Goal: Transaction & Acquisition: Purchase product/service

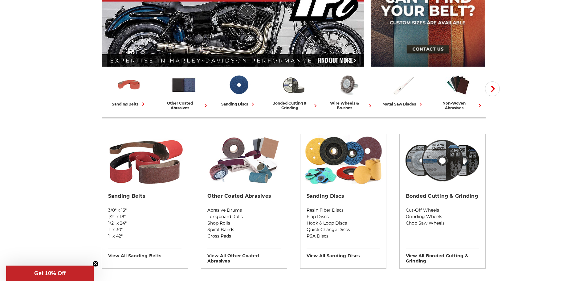
scroll to position [123, 0]
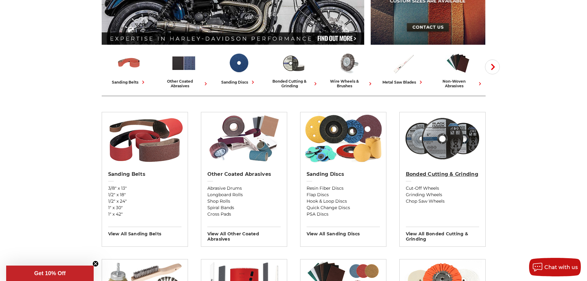
click at [421, 175] on h2 "Bonded Cutting & Grinding" at bounding box center [442, 174] width 73 height 6
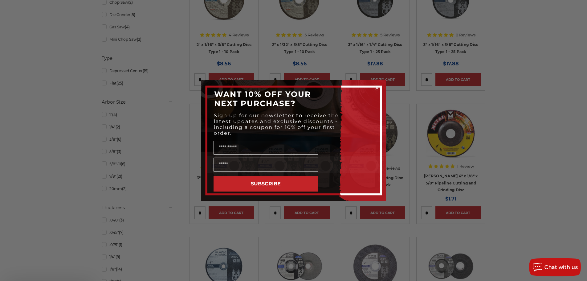
scroll to position [246, 0]
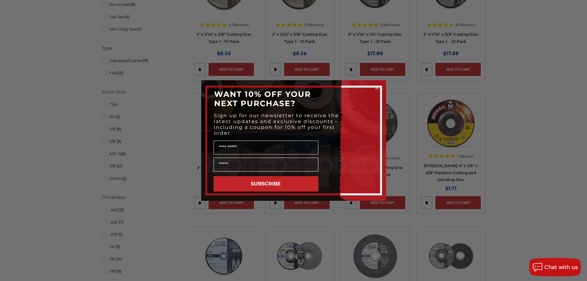
click at [559, 103] on div "Close dialog WANT 10% OFF YOUR NEXT PURCHASE? Sign up for our newsletter to rec…" at bounding box center [293, 140] width 587 height 281
click at [376, 87] on circle "Close dialog" at bounding box center [377, 88] width 6 height 6
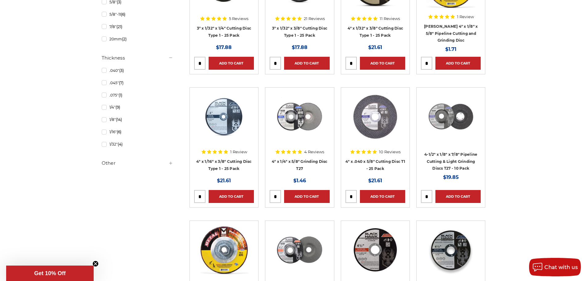
scroll to position [400, 0]
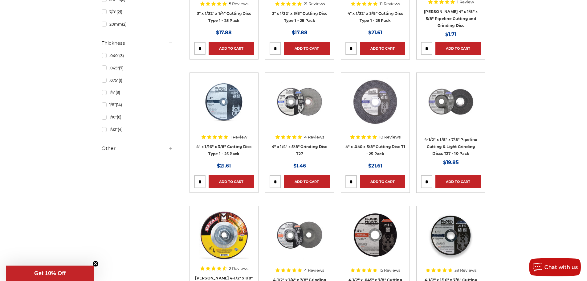
click at [354, 183] on input "tel" at bounding box center [351, 181] width 11 height 12
type input "*"
click at [389, 184] on link "Add to Cart" at bounding box center [382, 181] width 45 height 13
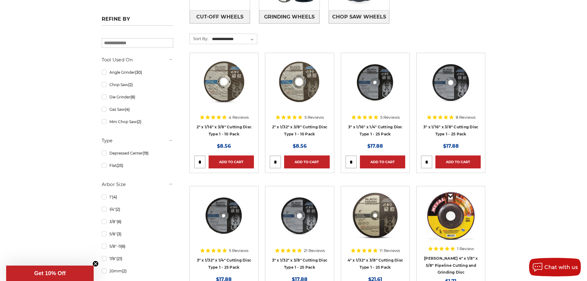
scroll to position [0, 0]
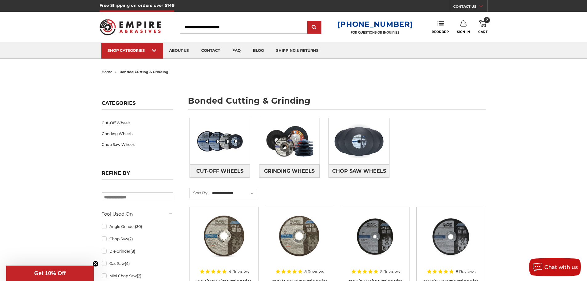
click at [482, 26] on icon at bounding box center [482, 23] width 7 height 7
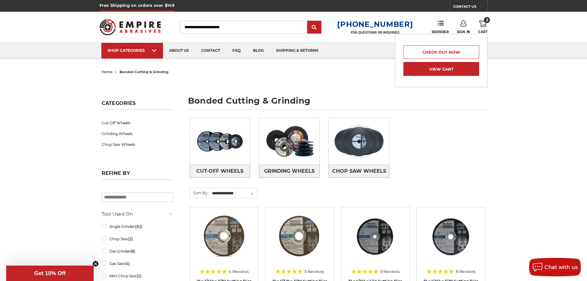
click at [444, 69] on link "View Cart" at bounding box center [441, 69] width 76 height 14
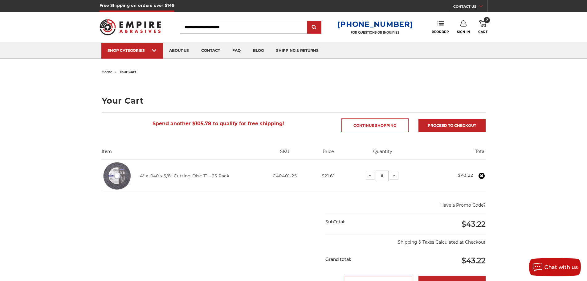
click at [115, 177] on img at bounding box center [117, 175] width 31 height 31
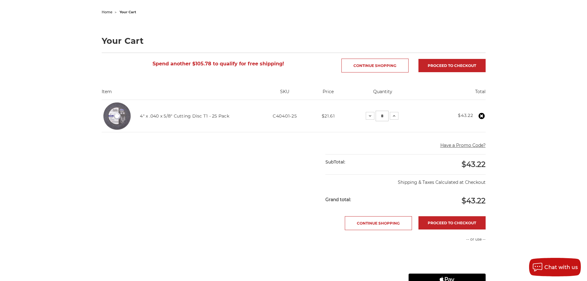
scroll to position [31, 0]
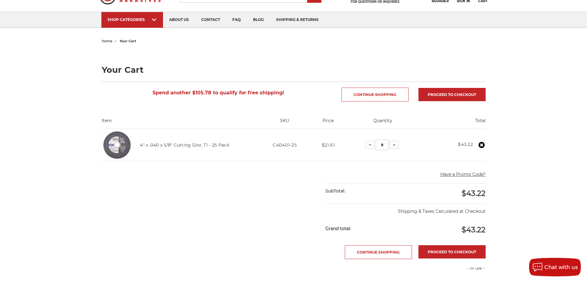
click at [384, 142] on input "*" at bounding box center [382, 145] width 13 height 10
type input "*"
click at [384, 142] on input "*" at bounding box center [381, 145] width 13 height 10
type input "*"
click at [180, 146] on link "4" x .040 x 5/8" Cutting Disc T1 - 25 Pack" at bounding box center [184, 145] width 89 height 6
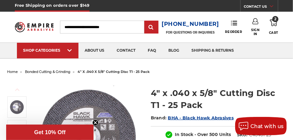
click at [274, 21] on icon at bounding box center [273, 22] width 7 height 7
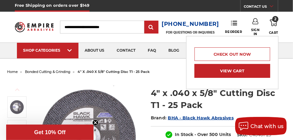
click at [234, 69] on link "View Cart" at bounding box center [233, 71] width 76 height 14
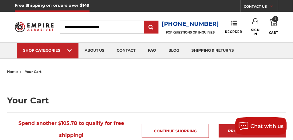
click at [125, 28] on input "Search" at bounding box center [102, 27] width 84 height 13
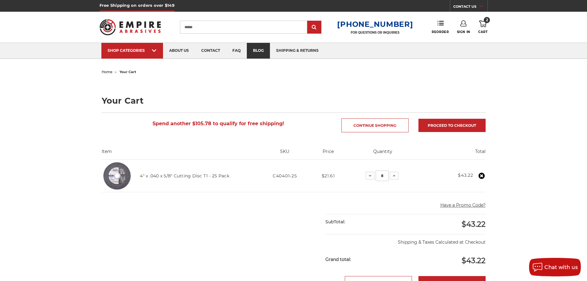
type input "******"
click at [293, 21] on input "submit" at bounding box center [314, 27] width 12 height 12
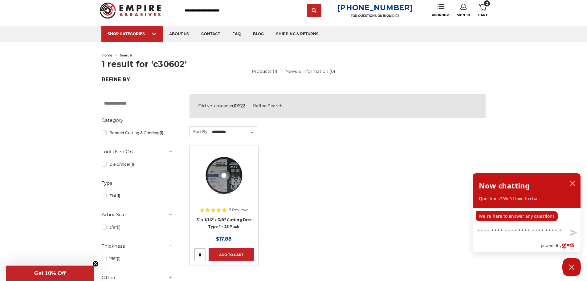
scroll to position [31, 0]
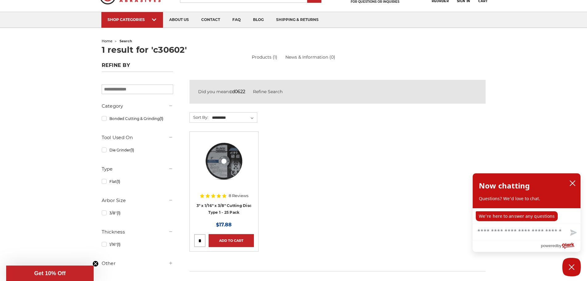
drag, startPoint x: 201, startPoint y: 241, endPoint x: 196, endPoint y: 241, distance: 5.9
click at [196, 241] on input "tel" at bounding box center [199, 240] width 11 height 12
type input "*"
click at [223, 238] on link "Add to Cart" at bounding box center [231, 240] width 45 height 13
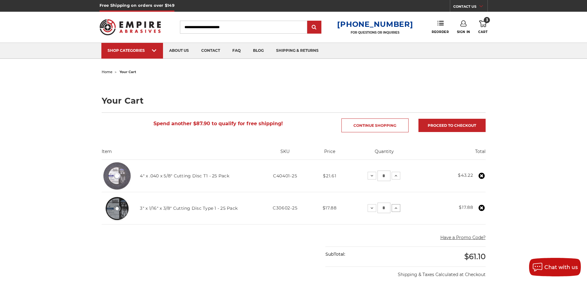
click at [395, 208] on use at bounding box center [396, 208] width 2 height 2
click at [395, 208] on use at bounding box center [395, 208] width 2 height 2
click at [396, 173] on button "Increase Quantity:" at bounding box center [396, 175] width 9 height 7
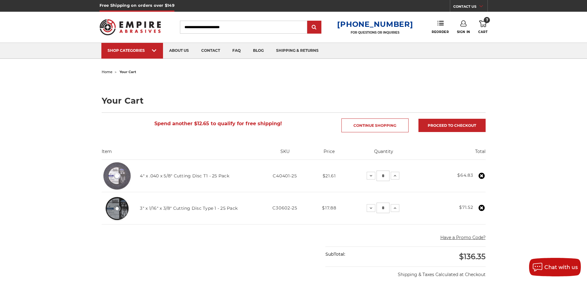
click at [246, 27] on input "Search" at bounding box center [243, 27] width 127 height 13
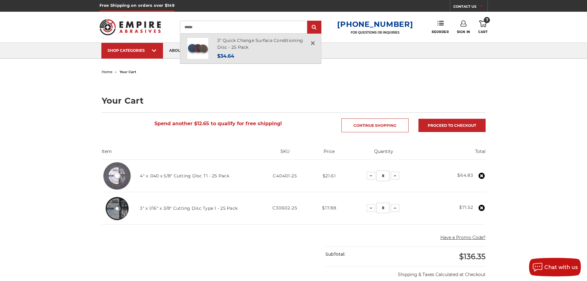
type input "******"
click at [243, 43] on h4 "3" Quick Change Surface Conditioning Disc - 25 Pack" at bounding box center [265, 44] width 97 height 14
click at [243, 40] on link "3" Quick Change Surface Conditioning Disc - 25 Pack" at bounding box center [260, 44] width 86 height 13
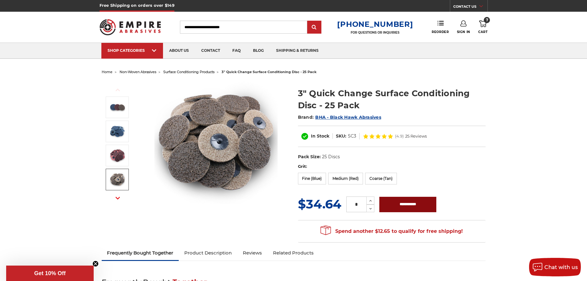
click at [405, 207] on input "**********" at bounding box center [407, 204] width 57 height 15
click at [375, 177] on label "Coarse (Tan)" at bounding box center [381, 179] width 32 height 12
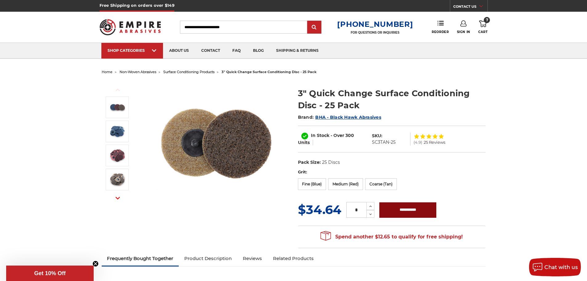
click at [402, 211] on input "**********" at bounding box center [407, 209] width 57 height 15
type input "**********"
click at [483, 23] on icon at bounding box center [482, 23] width 7 height 7
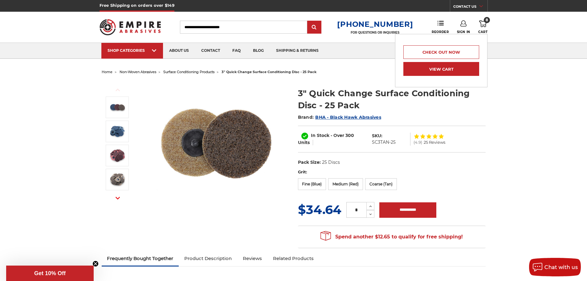
click at [448, 69] on link "View Cart" at bounding box center [441, 69] width 76 height 14
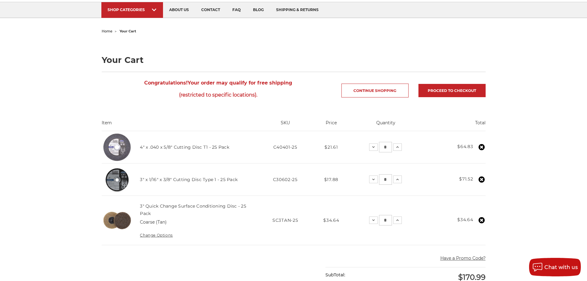
scroll to position [62, 0]
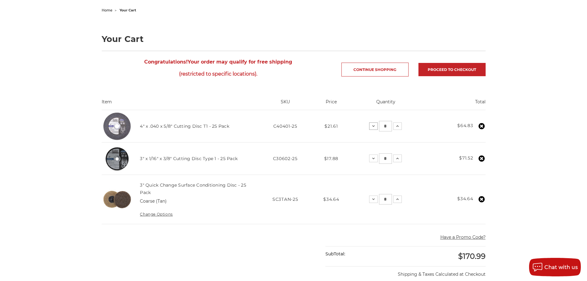
click at [374, 129] on button "Decrease Quantity:" at bounding box center [373, 125] width 9 height 7
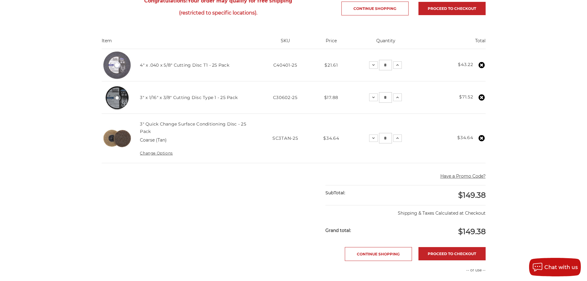
scroll to position [123, 0]
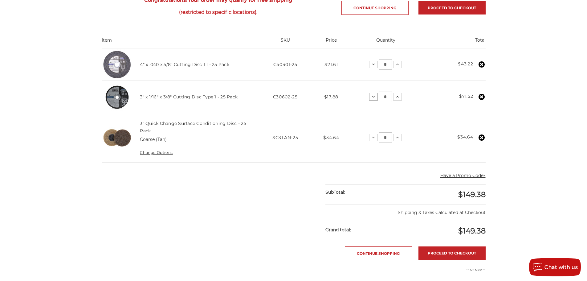
click at [374, 99] on icon at bounding box center [373, 96] width 5 height 5
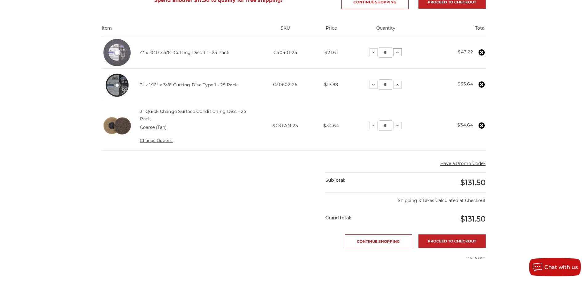
click at [396, 53] on icon at bounding box center [397, 52] width 5 height 5
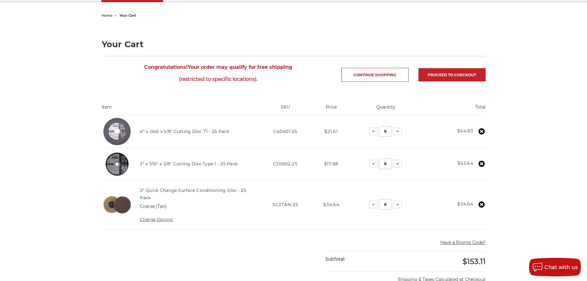
scroll to position [62, 0]
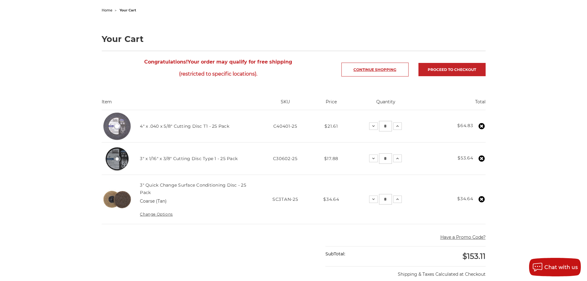
click at [388, 71] on link "Continue Shopping" at bounding box center [374, 70] width 67 height 14
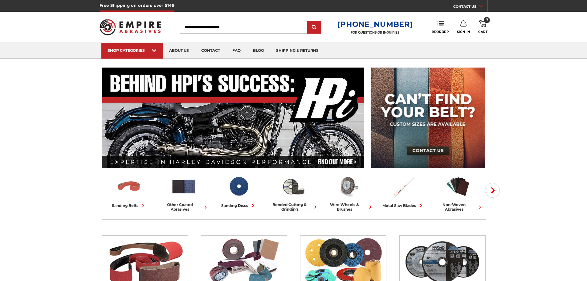
click at [273, 28] on input "Search" at bounding box center [243, 27] width 127 height 13
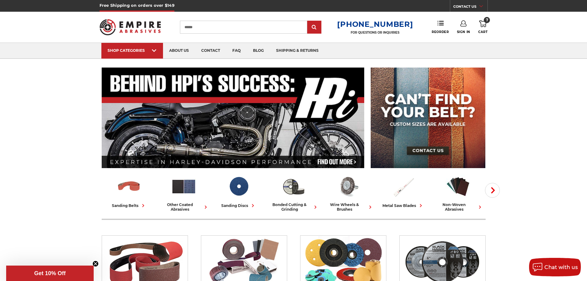
type input "******"
click at [308, 21] on input "submit" at bounding box center [314, 27] width 12 height 12
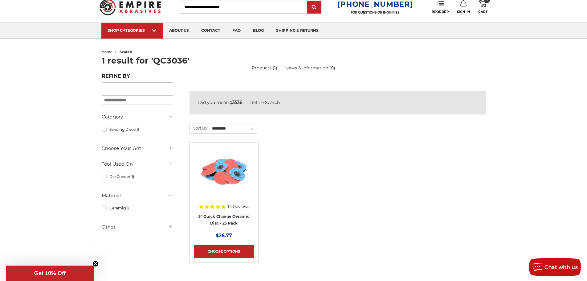
scroll to position [31, 0]
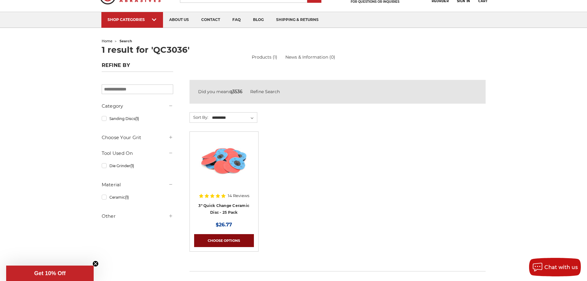
click at [228, 238] on link "Choose Options" at bounding box center [224, 240] width 60 height 13
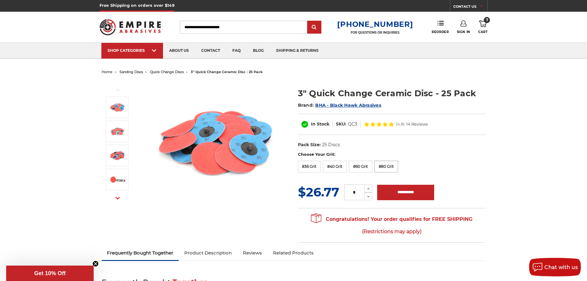
click at [387, 165] on label "#80 Grit" at bounding box center [386, 167] width 24 height 12
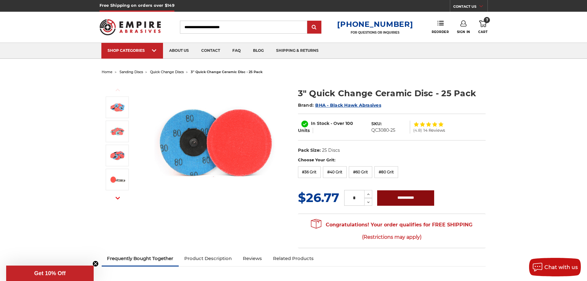
click at [401, 200] on input "**********" at bounding box center [405, 197] width 57 height 15
click at [401, 203] on input "**********" at bounding box center [405, 197] width 57 height 15
type input "**********"
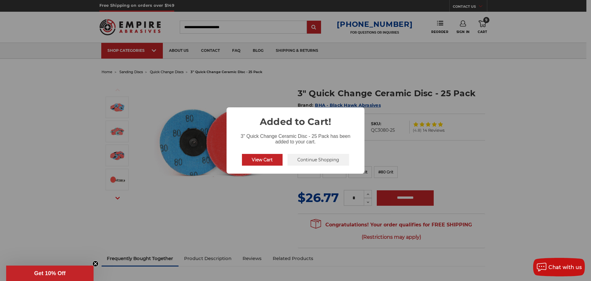
click at [266, 161] on button "View Cart" at bounding box center [262, 160] width 41 height 12
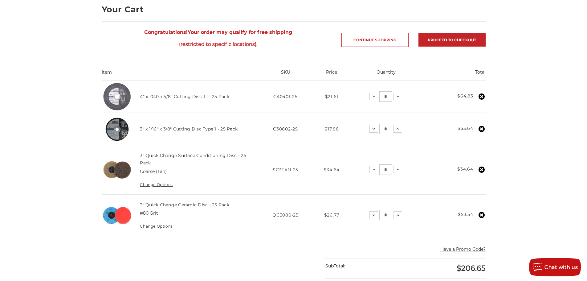
scroll to position [92, 0]
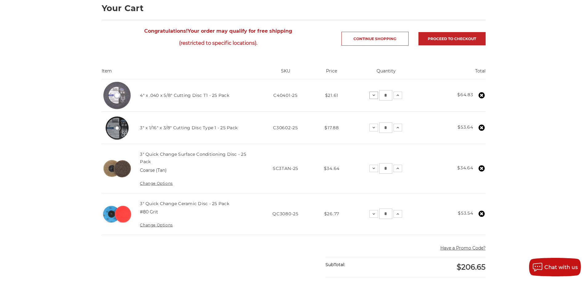
click at [372, 95] on icon at bounding box center [373, 95] width 5 height 5
click at [374, 213] on icon at bounding box center [373, 213] width 5 height 5
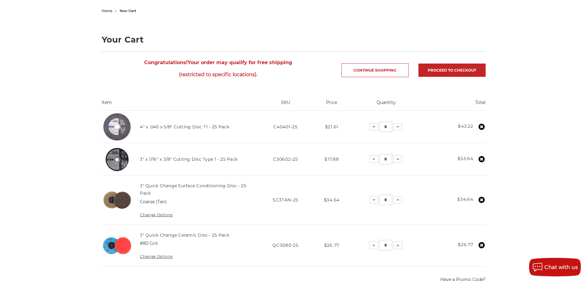
scroll to position [62, 0]
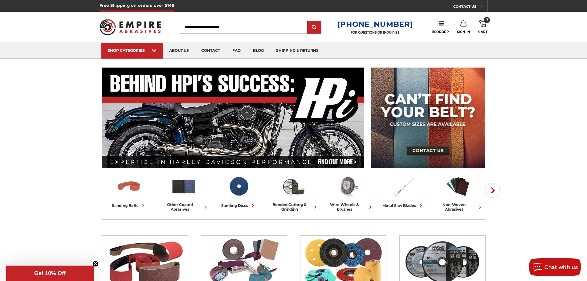
type input "**********"
click at [467, 25] on link "Sign In" at bounding box center [463, 27] width 13 height 14
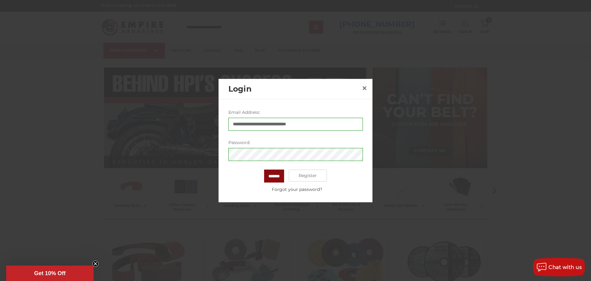
click at [275, 177] on input "*******" at bounding box center [274, 175] width 20 height 13
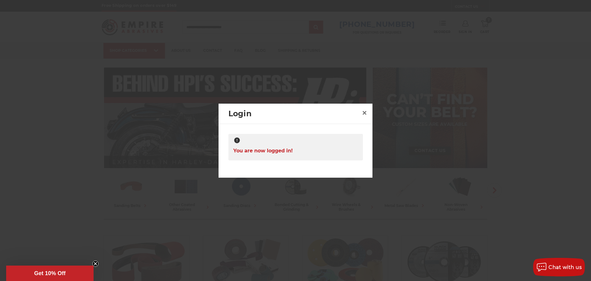
click at [561, 103] on div at bounding box center [295, 140] width 591 height 281
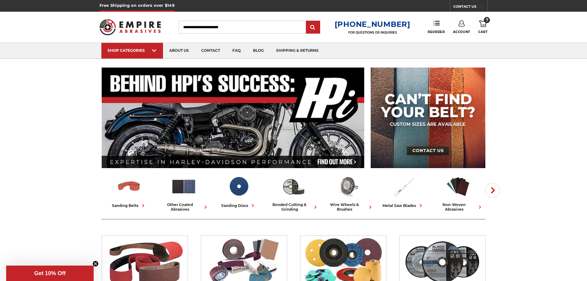
click at [486, 22] on span "7" at bounding box center [487, 20] width 6 height 6
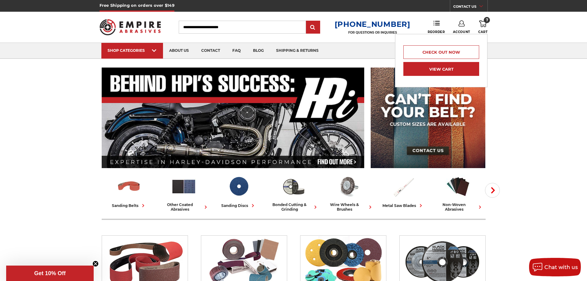
click at [454, 67] on link "View Cart" at bounding box center [441, 69] width 76 height 14
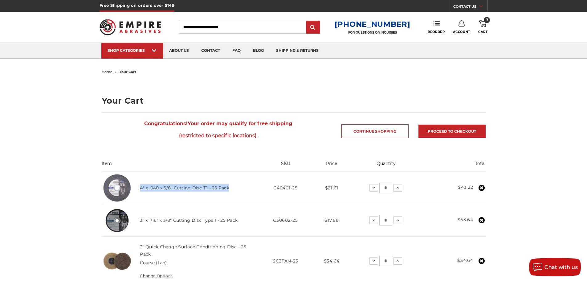
drag, startPoint x: 230, startPoint y: 189, endPoint x: 140, endPoint y: 188, distance: 89.7
click at [140, 188] on td "4" x .040 x 5/8" Cutting Disc T1 - 25 Pack" at bounding box center [194, 188] width 123 height 32
copy link "4" x .040 x 5/8" Cutting Disc T1 - 25 Pack"
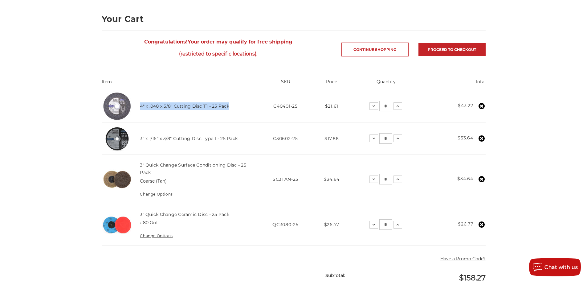
scroll to position [92, 0]
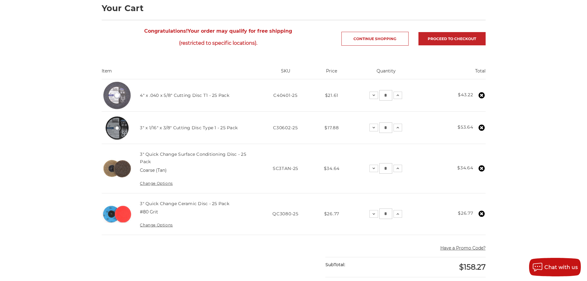
click at [236, 128] on td "3" x 1/16" x 3/8" Cutting Disc Type 1 - 25 Pack" at bounding box center [194, 128] width 123 height 32
drag, startPoint x: 297, startPoint y: 127, endPoint x: 274, endPoint y: 127, distance: 22.8
click at [274, 127] on span "C30602-25" at bounding box center [285, 128] width 25 height 6
copy span "C30602-25"
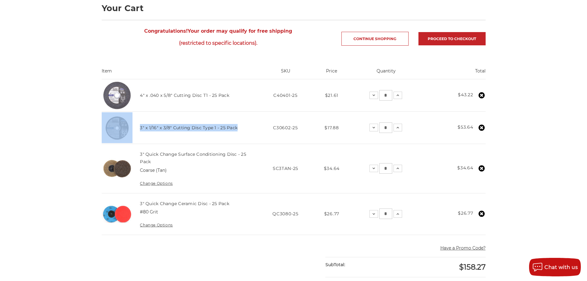
drag, startPoint x: 237, startPoint y: 128, endPoint x: 133, endPoint y: 127, distance: 103.8
click at [133, 127] on tr "3" x 1/16" x 3/8" Cutting Disc Type 1 - 25 Pack SKU C30602-25 Price $17.88 Quan…" at bounding box center [294, 128] width 384 height 32
copy tr "3" x 1/16" x 3/8" Cutting Disc Type 1 - 25 Pack"
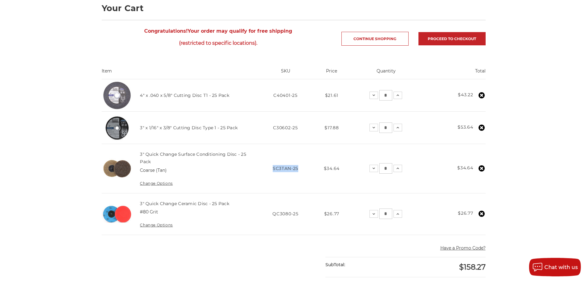
drag, startPoint x: 302, startPoint y: 170, endPoint x: 273, endPoint y: 172, distance: 29.3
click at [273, 172] on td "SKU SC3TAN-25" at bounding box center [285, 168] width 57 height 49
copy span "SC3TAN-25"
drag, startPoint x: 156, startPoint y: 165, endPoint x: 137, endPoint y: 157, distance: 21.0
click at [137, 157] on td "3" Quick Change Surface Conditioning Disc - 25 Pack Coarse (Tan) Change Options" at bounding box center [194, 168] width 123 height 49
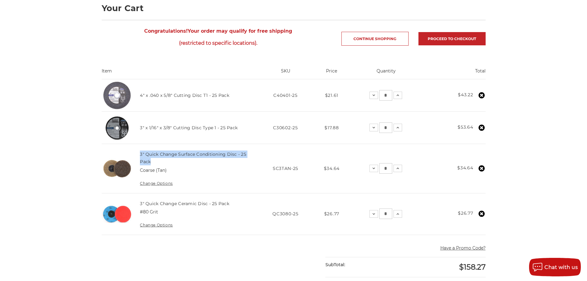
copy link "3" Quick Change Surface Conditioning Disc - 25 Pack"
drag, startPoint x: 297, startPoint y: 213, endPoint x: 280, endPoint y: 212, distance: 17.3
click at [280, 212] on span "QC3080-25" at bounding box center [285, 214] width 26 height 6
drag, startPoint x: 298, startPoint y: 213, endPoint x: 274, endPoint y: 214, distance: 24.1
click at [274, 214] on span "QC3080-25" at bounding box center [285, 214] width 26 height 6
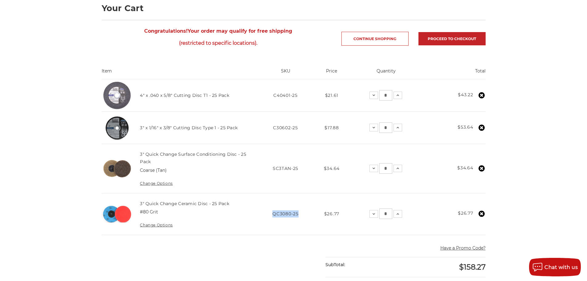
copy span "QC3080-25"
drag, startPoint x: 163, startPoint y: 211, endPoint x: 134, endPoint y: 201, distance: 30.0
click at [134, 201] on td "3" Quick Change Ceramic Disc - 25 Pack #80 Grit Change Options" at bounding box center [194, 214] width 123 height 42
copy td "3" Quick Change Ceramic Disc - 25 Pack #80 Grit"
click at [137, 244] on main "home your cart Your Cart Congratulations! Your order may qualify for free shipp…" at bounding box center [293, 231] width 390 height 512
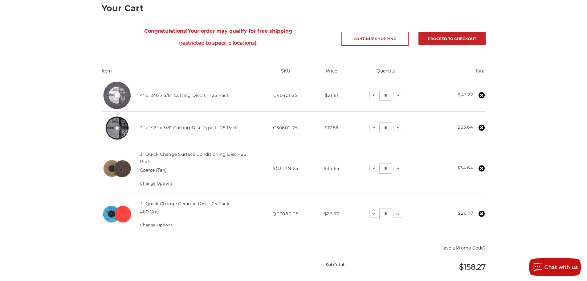
click at [42, 40] on div "home your cart Your Cart Congratulations! Your order may qualify for free shipp…" at bounding box center [293, 231] width 587 height 512
drag, startPoint x: 230, startPoint y: 96, endPoint x: 140, endPoint y: 94, distance: 89.7
click at [140, 94] on td "4" x .040 x 5/8" Cutting Disc T1 - 25 Pack" at bounding box center [194, 95] width 123 height 32
copy link "4" x .040 x 5/8" Cutting Disc T1 - 25 Pack"
drag, startPoint x: 195, startPoint y: 95, endPoint x: 59, endPoint y: 165, distance: 152.5
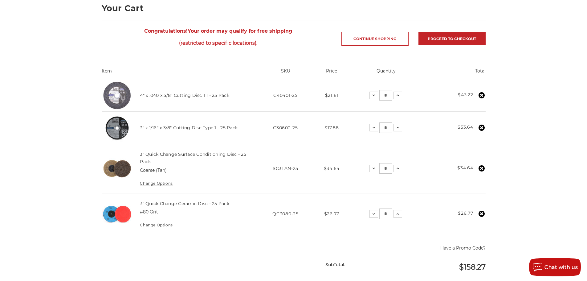
click at [59, 165] on div "home your cart Your Cart Congratulations! Your order may qualify for free shipp…" at bounding box center [293, 231] width 587 height 512
drag, startPoint x: 237, startPoint y: 96, endPoint x: 142, endPoint y: 105, distance: 95.0
click at [142, 105] on td "4" x .040 x 5/8" Cutting Disc T1 - 25 Pack" at bounding box center [194, 95] width 123 height 32
copy link "" x .040 x 5/8" Cutting Disc T1 - 25 Pack"
